Goal: Find specific page/section: Find specific page/section

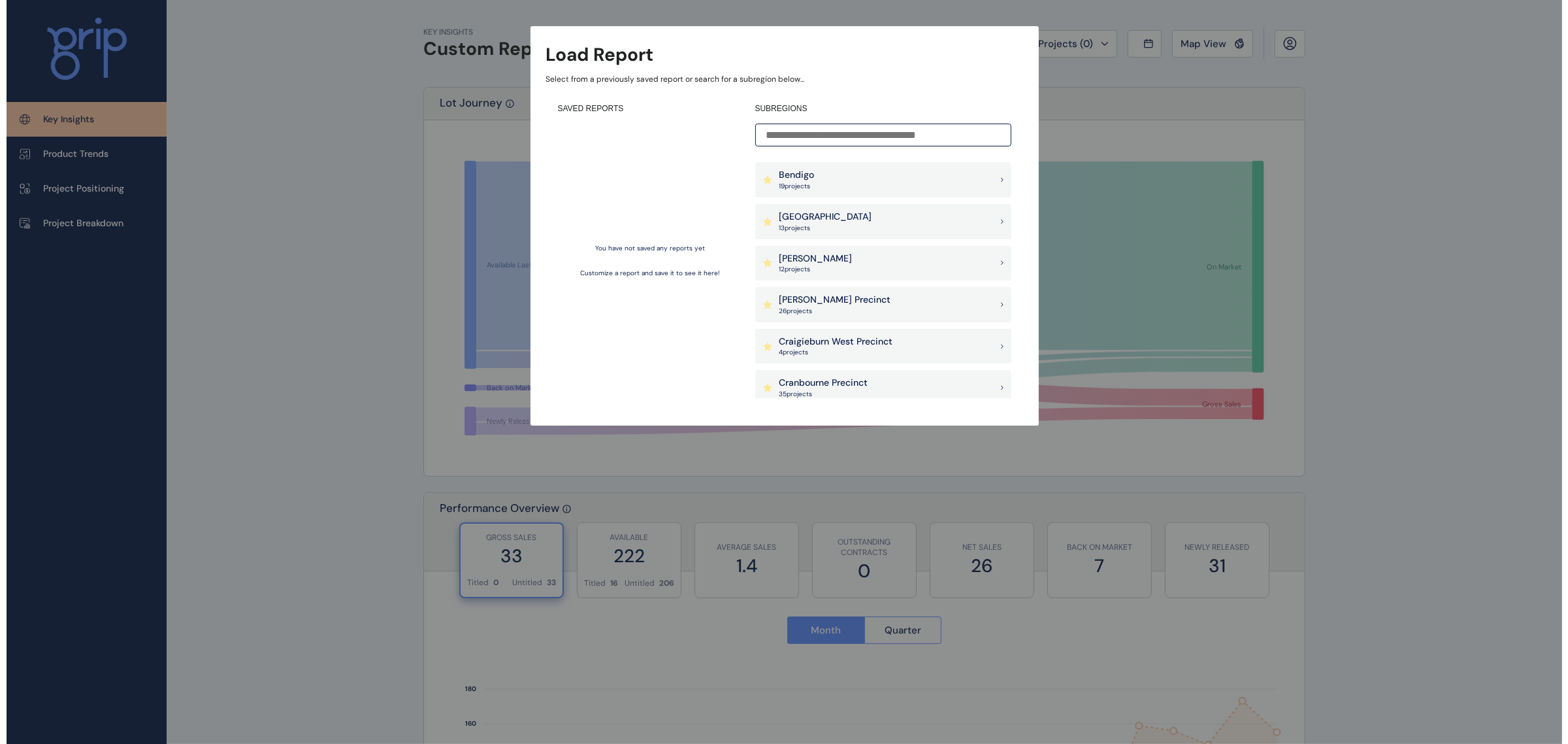
scroll to position [327, 0]
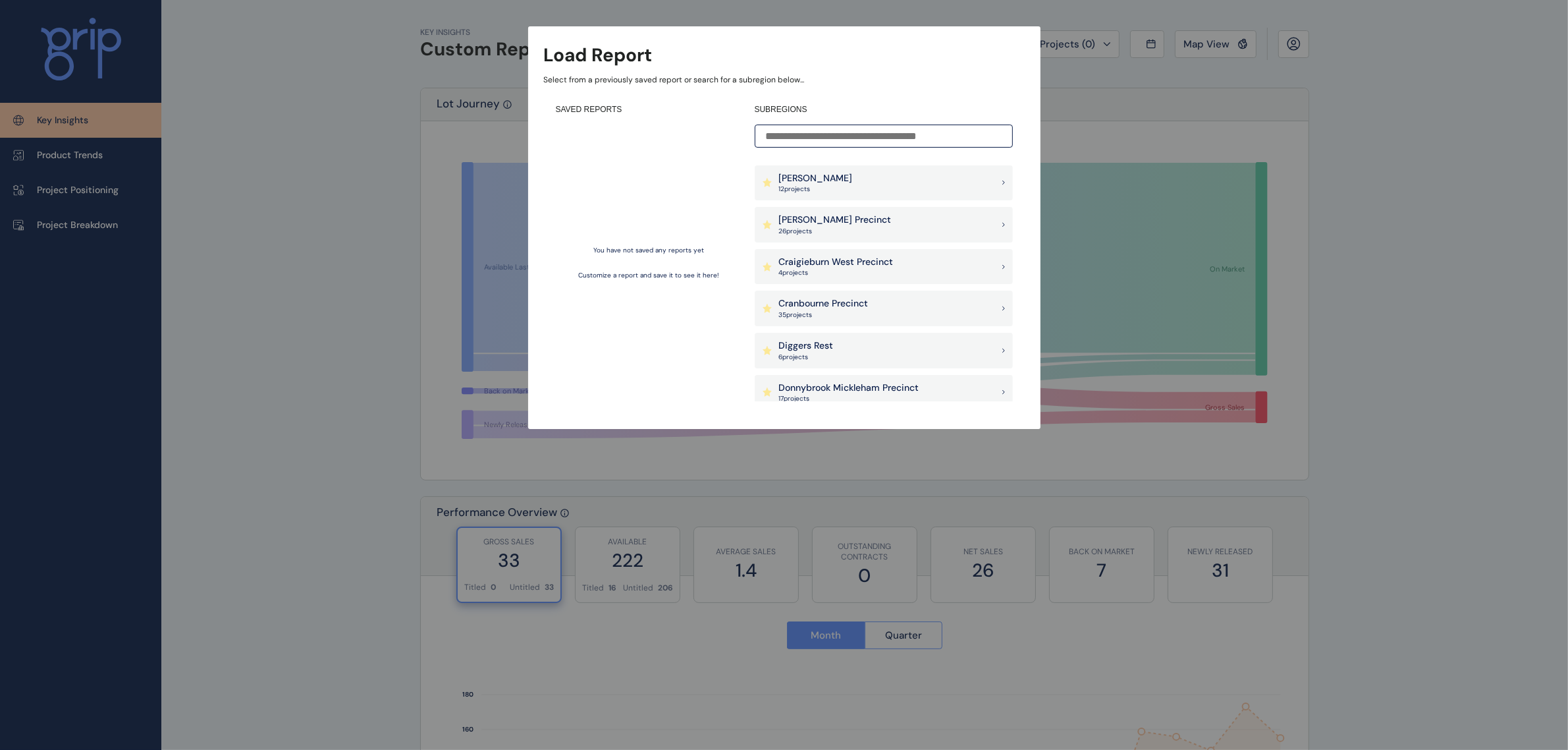
click at [862, 306] on p "Cranbourne Precinct" at bounding box center [824, 304] width 90 height 14
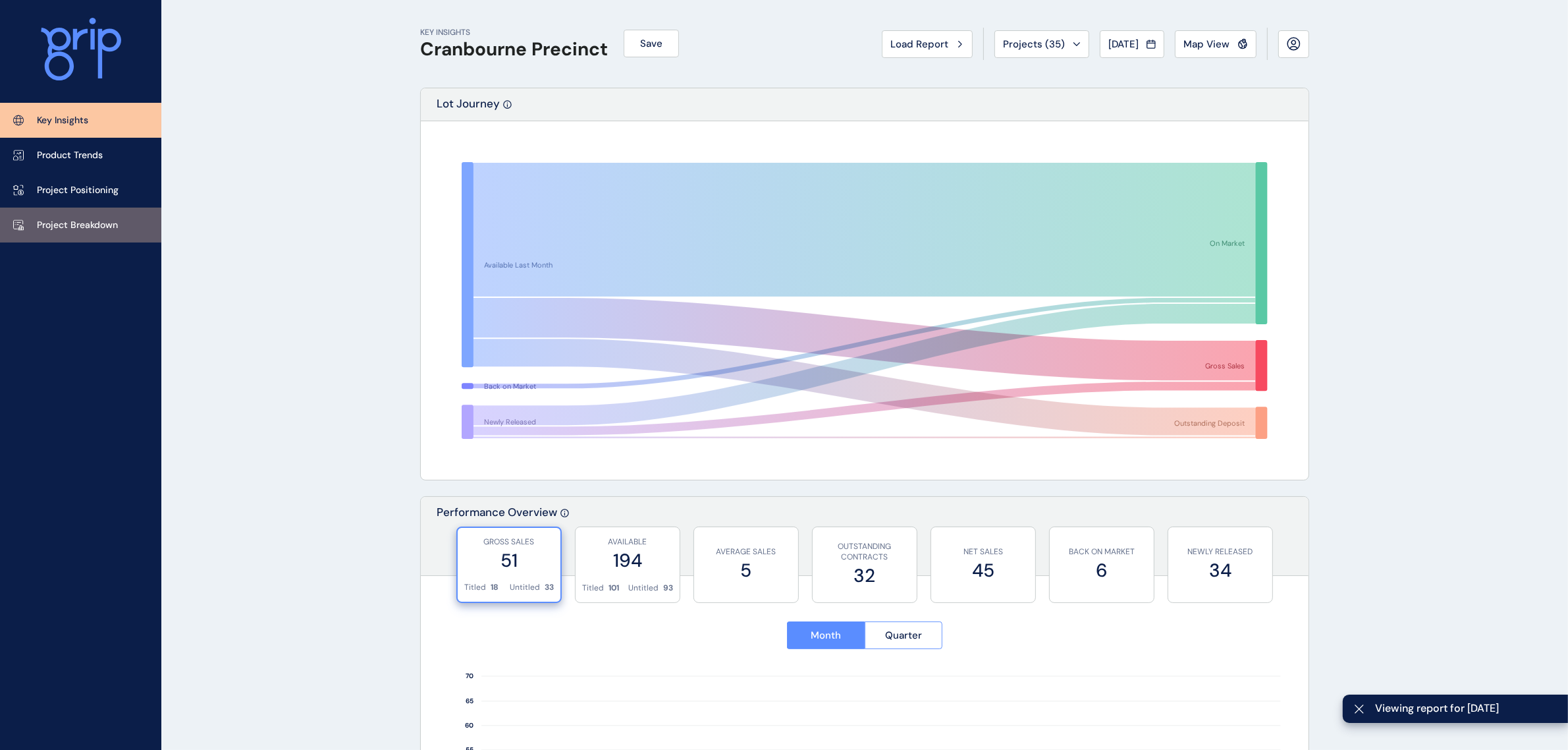
click at [104, 222] on p "Project Breakdown" at bounding box center [78, 225] width 81 height 14
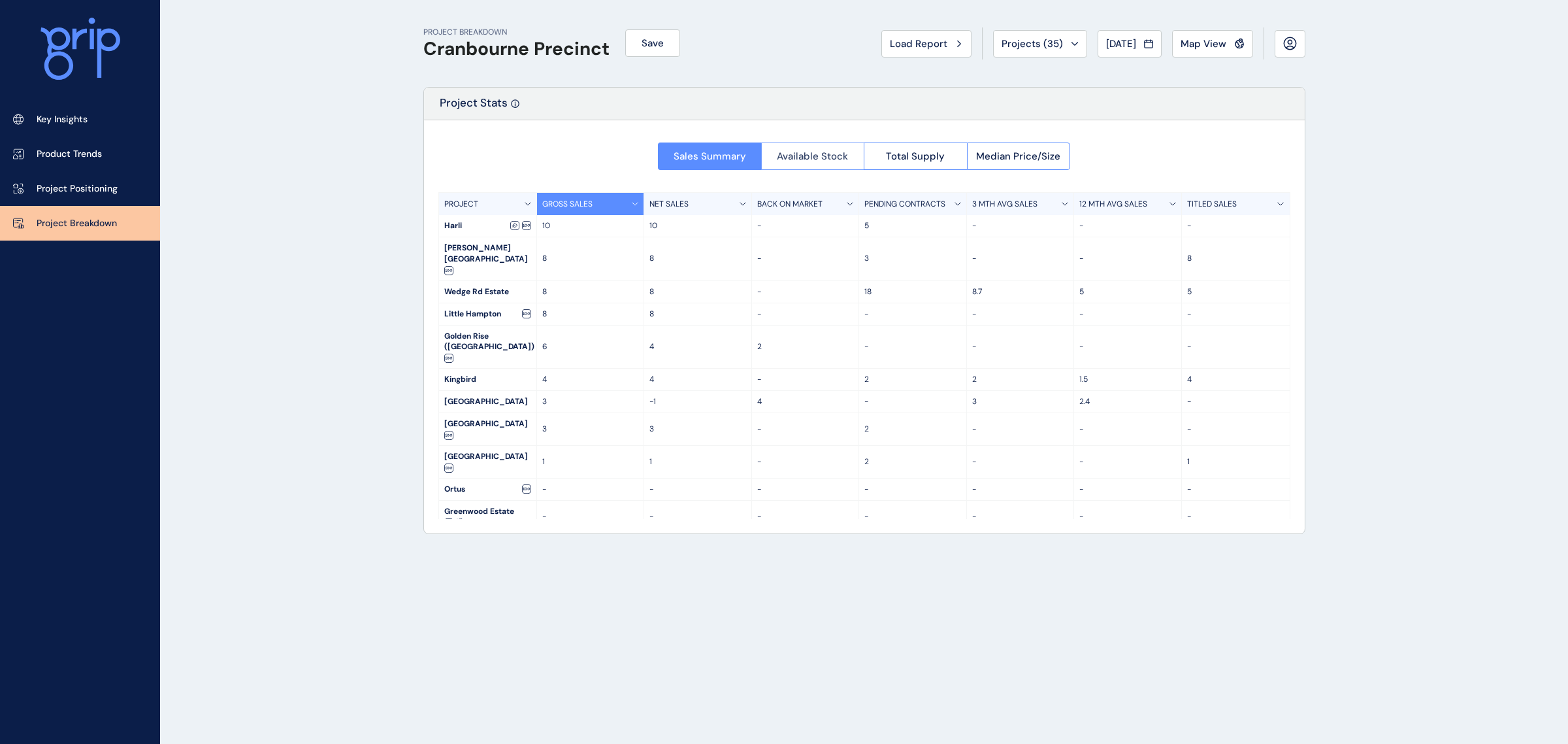
click at [811, 164] on button "Available Stock" at bounding box center [813, 156] width 103 height 28
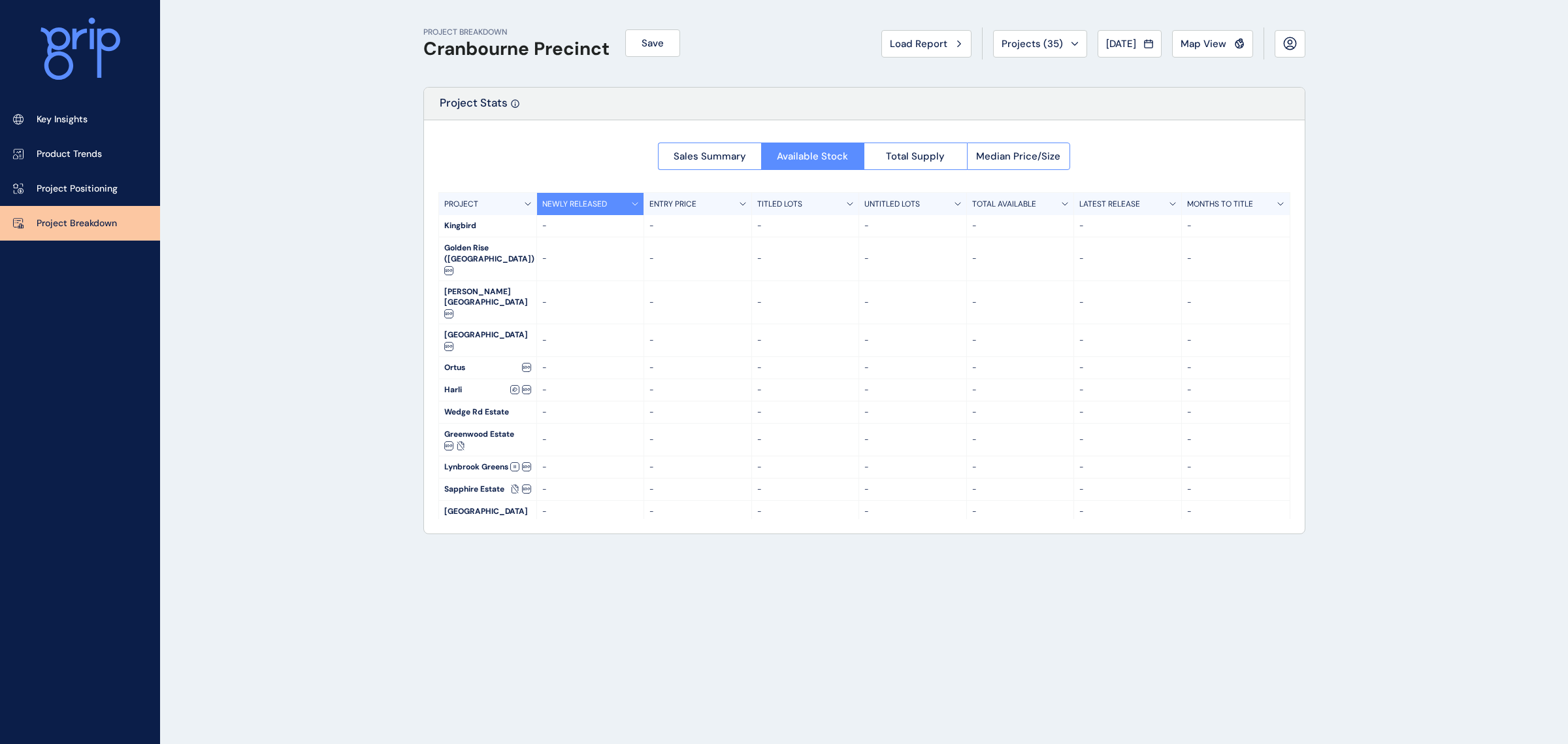
click at [915, 163] on button "Total Supply" at bounding box center [915, 156] width 103 height 28
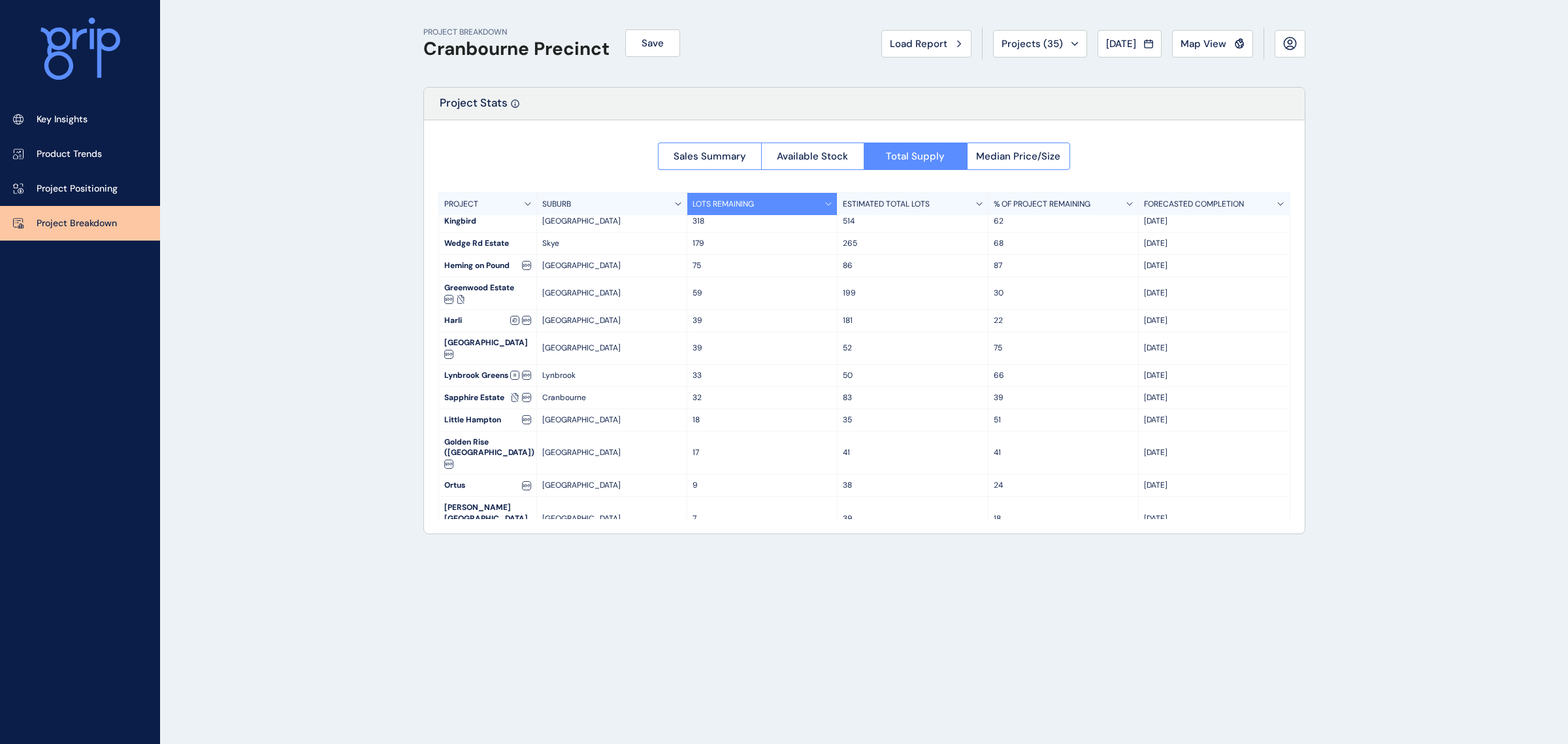
scroll to position [50, 0]
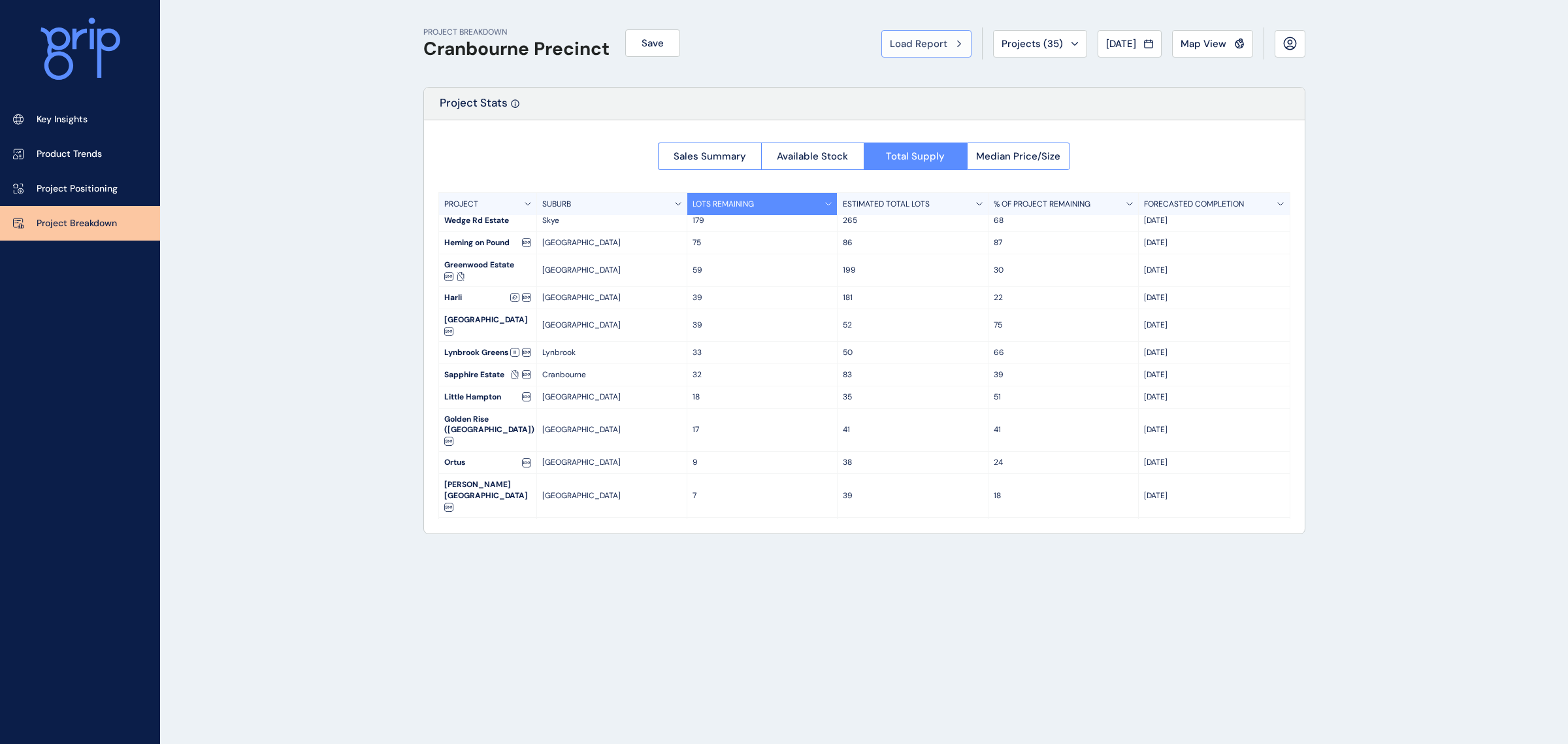
click at [940, 43] on div "Load Report" at bounding box center [926, 44] width 73 height 13
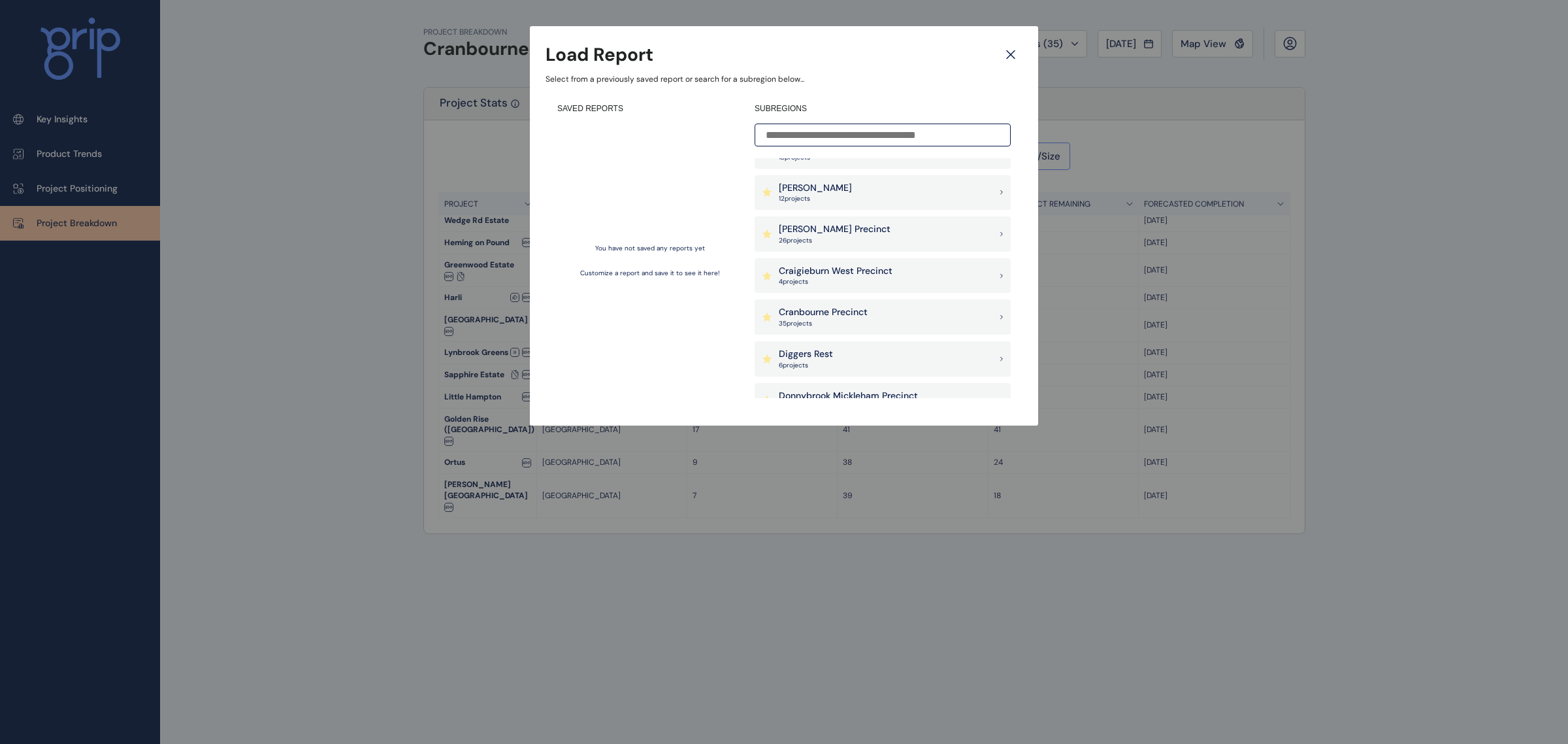
scroll to position [327, 0]
click at [897, 306] on div "Cranbourne Precinct 35 project s" at bounding box center [882, 306] width 256 height 35
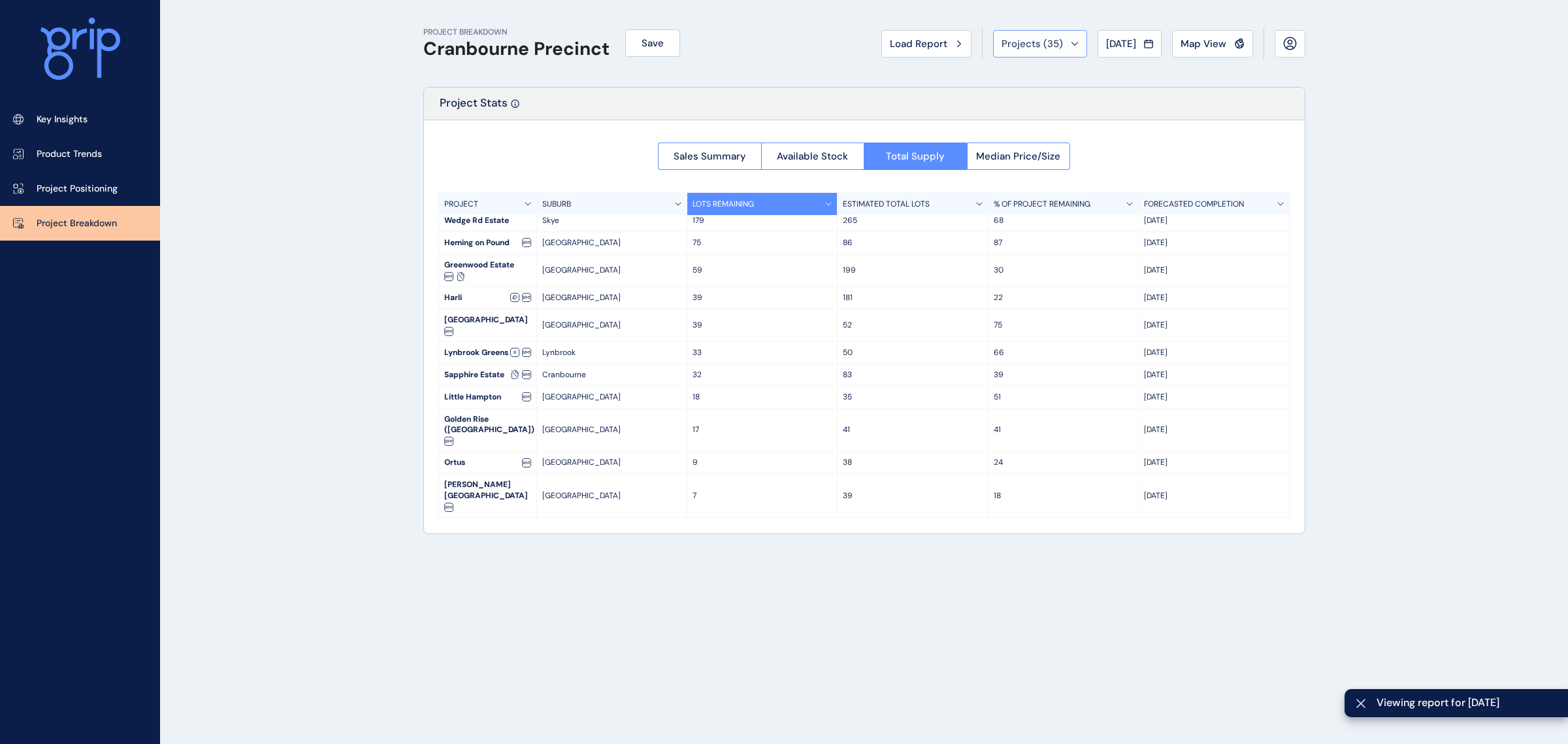
click at [1046, 38] on span "Projects ( 35 )" at bounding box center [1032, 44] width 61 height 13
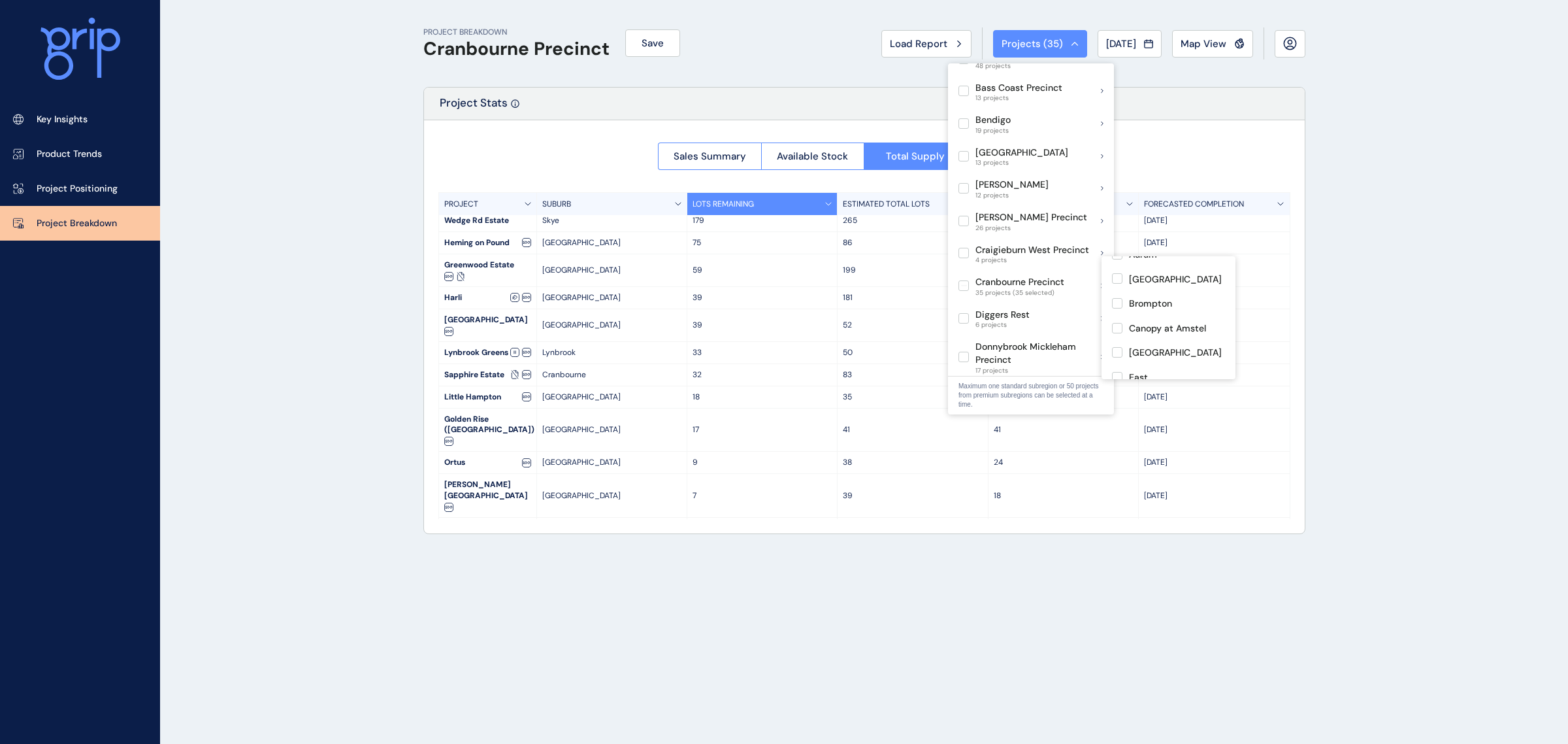
scroll to position [163, 0]
click at [965, 280] on label at bounding box center [963, 285] width 10 height 10
click at [1118, 279] on label at bounding box center [1117, 277] width 10 height 10
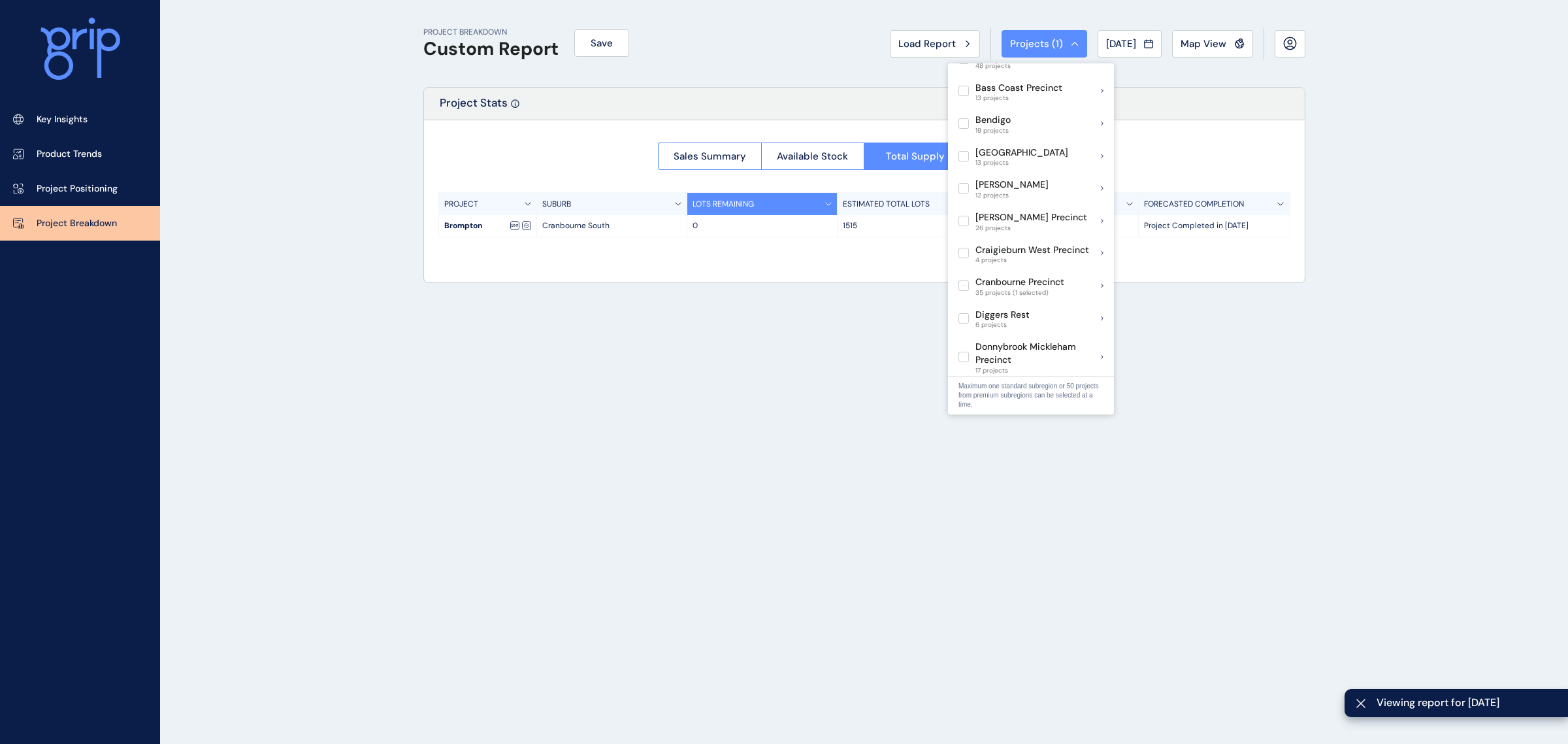
click at [1418, 207] on div "PROJECT BREAKDOWN Custom Report Save Load Report Projects ( 1 ) [DATE] 2024 < >…" at bounding box center [784, 372] width 1568 height 744
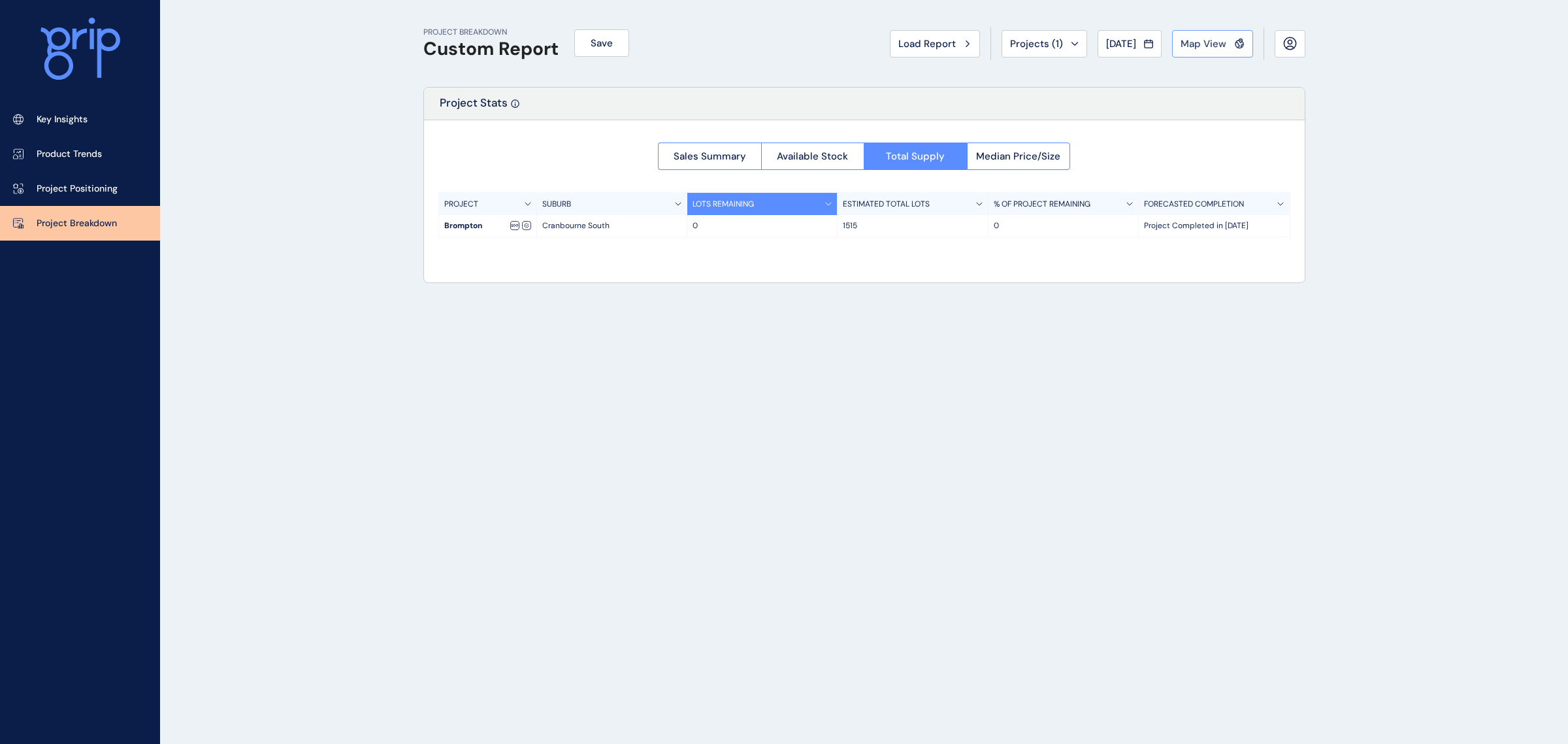
click at [1208, 45] on span "Map View" at bounding box center [1203, 44] width 45 height 13
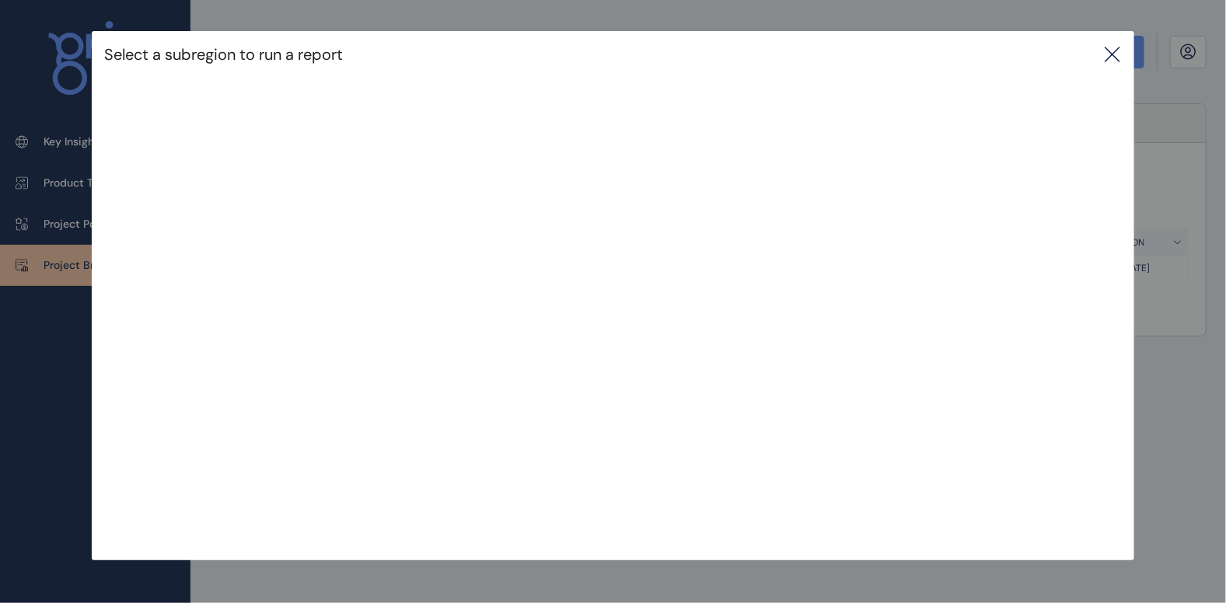
click at [1106, 53] on icon at bounding box center [1112, 54] width 19 height 19
